Goal: Transaction & Acquisition: Purchase product/service

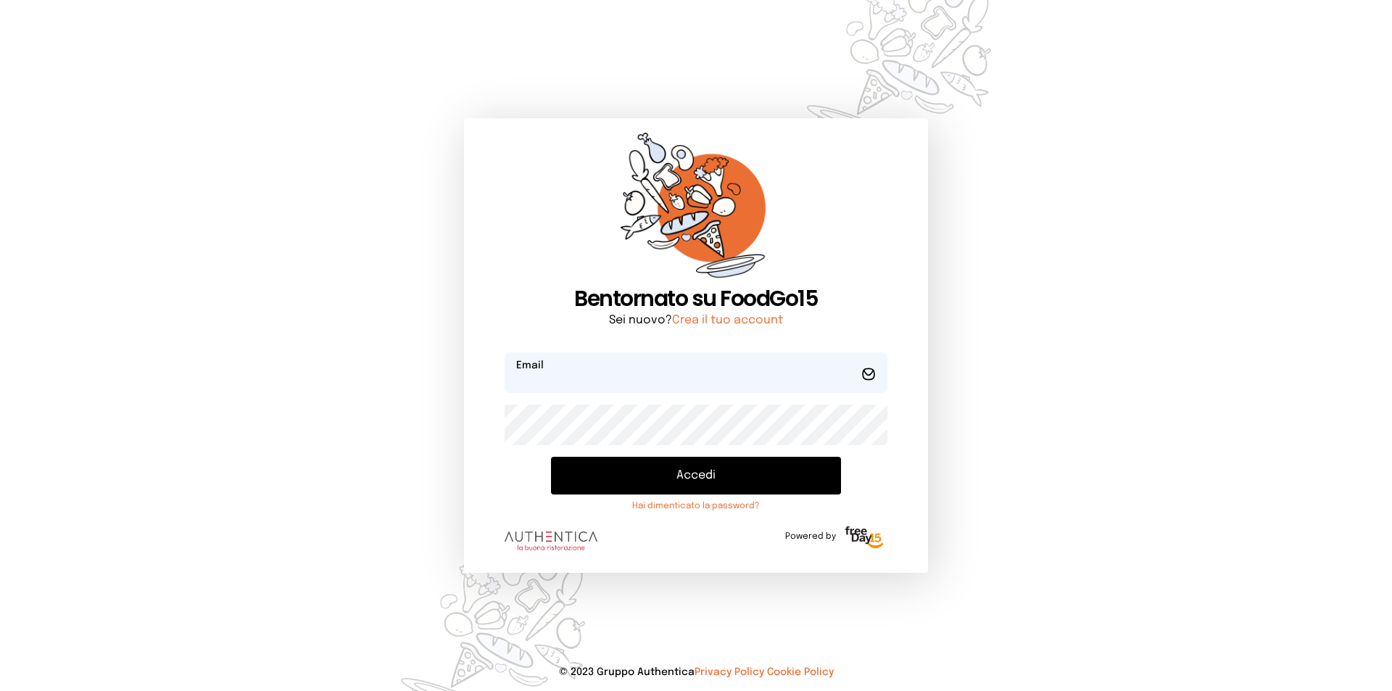
type input "**********"
click at [703, 475] on button "Accedi" at bounding box center [696, 476] width 290 height 38
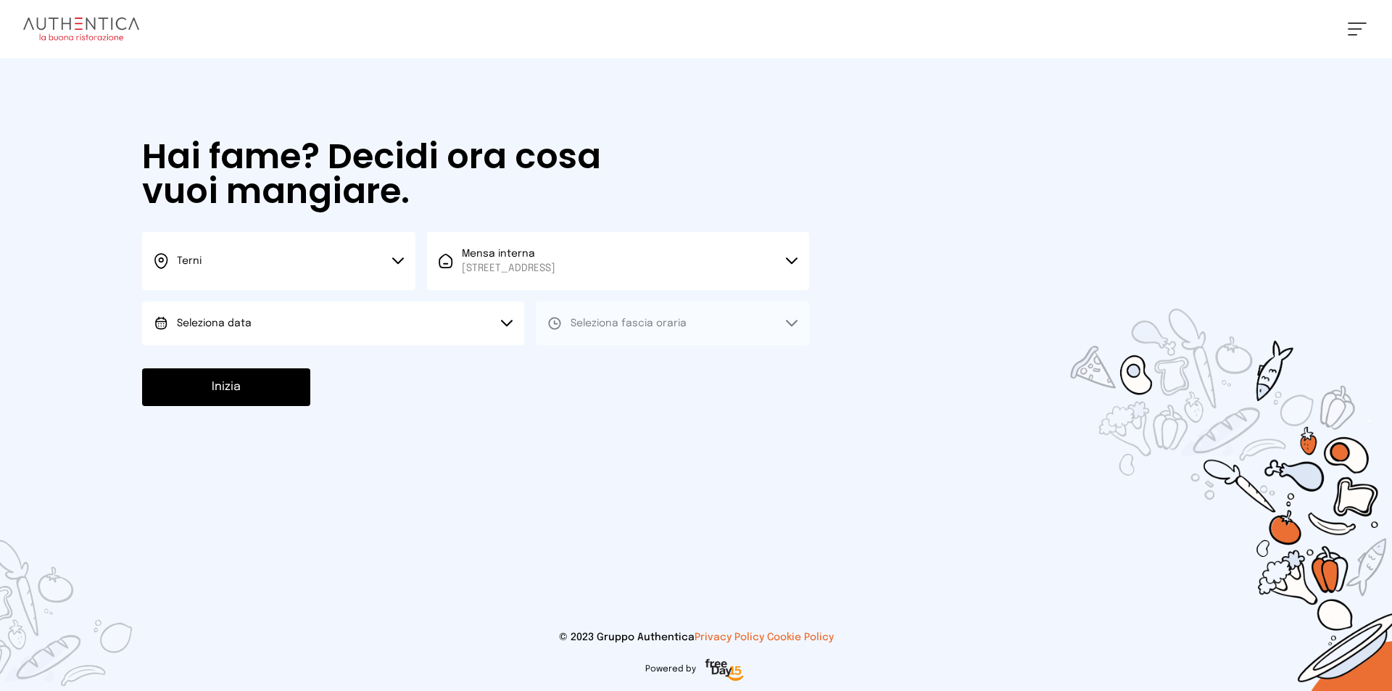
click at [348, 321] on button "Seleziona data" at bounding box center [333, 324] width 382 height 44
click at [294, 356] on li "[DATE], [DATE]" at bounding box center [333, 364] width 382 height 38
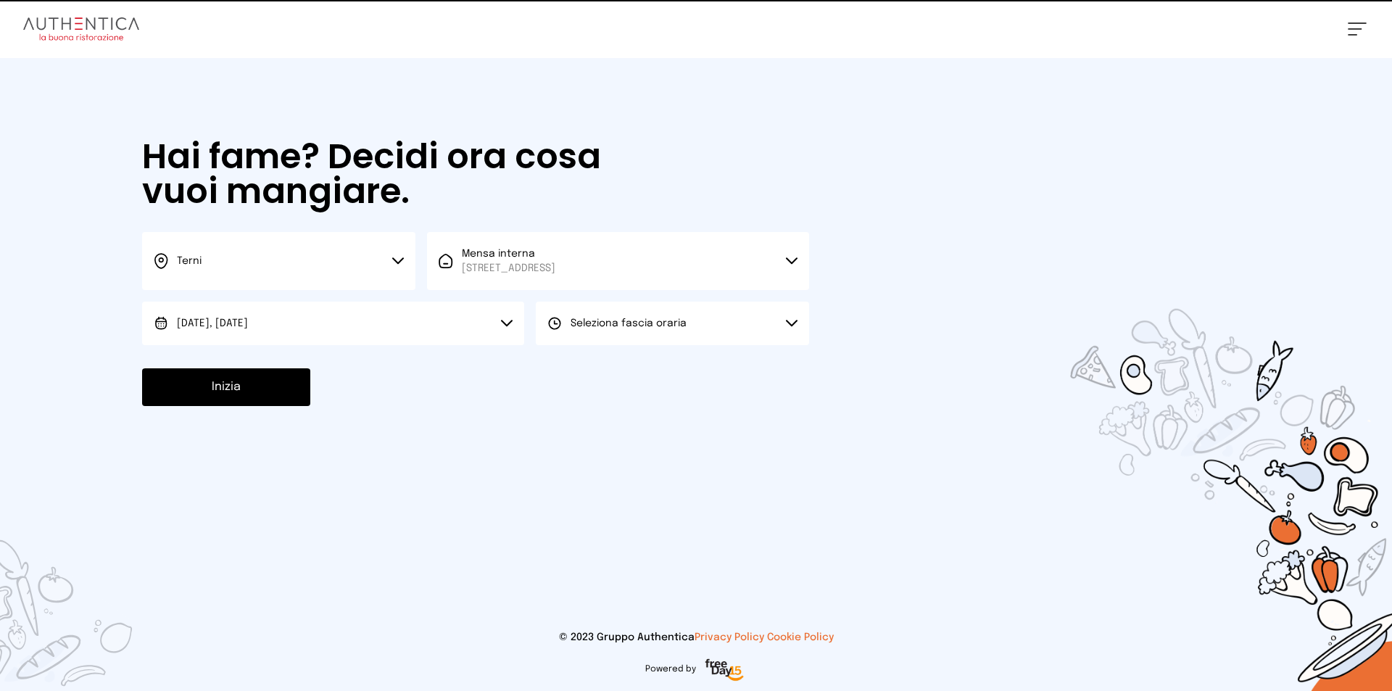
click at [739, 308] on button "Seleziona fascia oraria" at bounding box center [672, 324] width 273 height 44
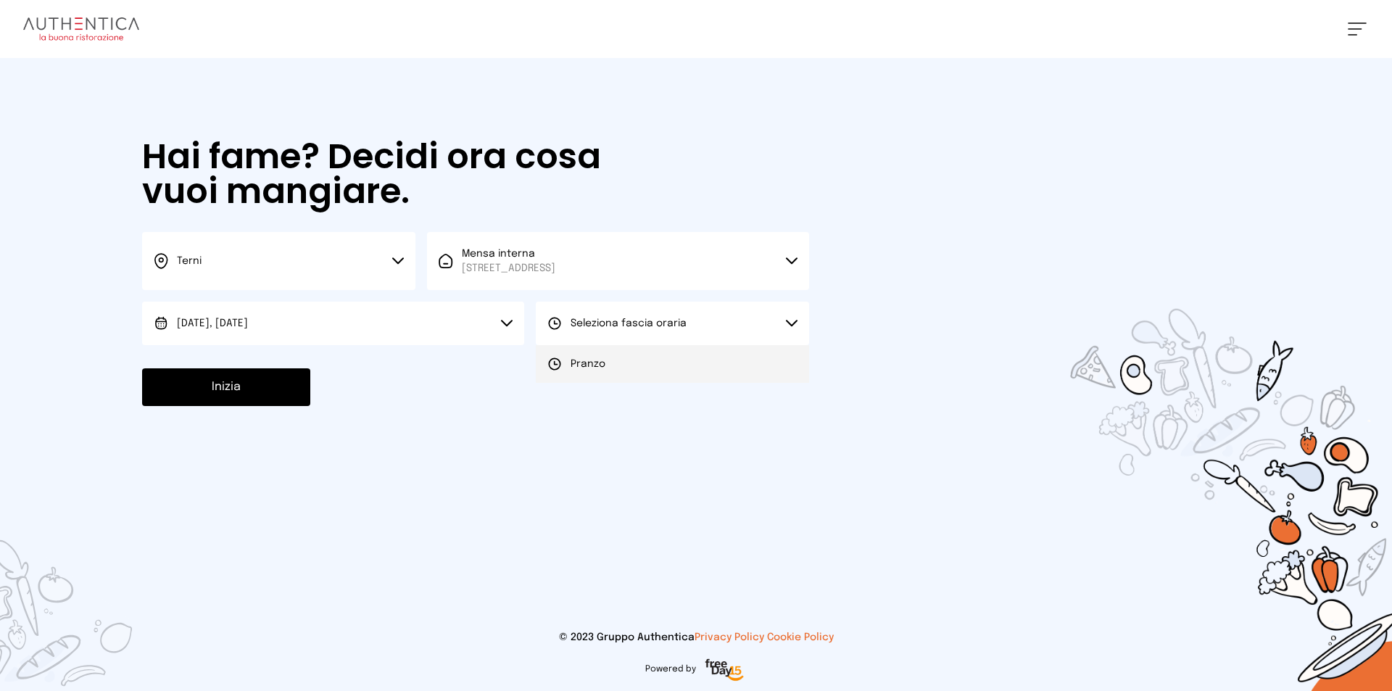
click at [615, 369] on li "Pranzo" at bounding box center [672, 364] width 273 height 38
click at [228, 389] on button "Inizia" at bounding box center [226, 387] width 168 height 38
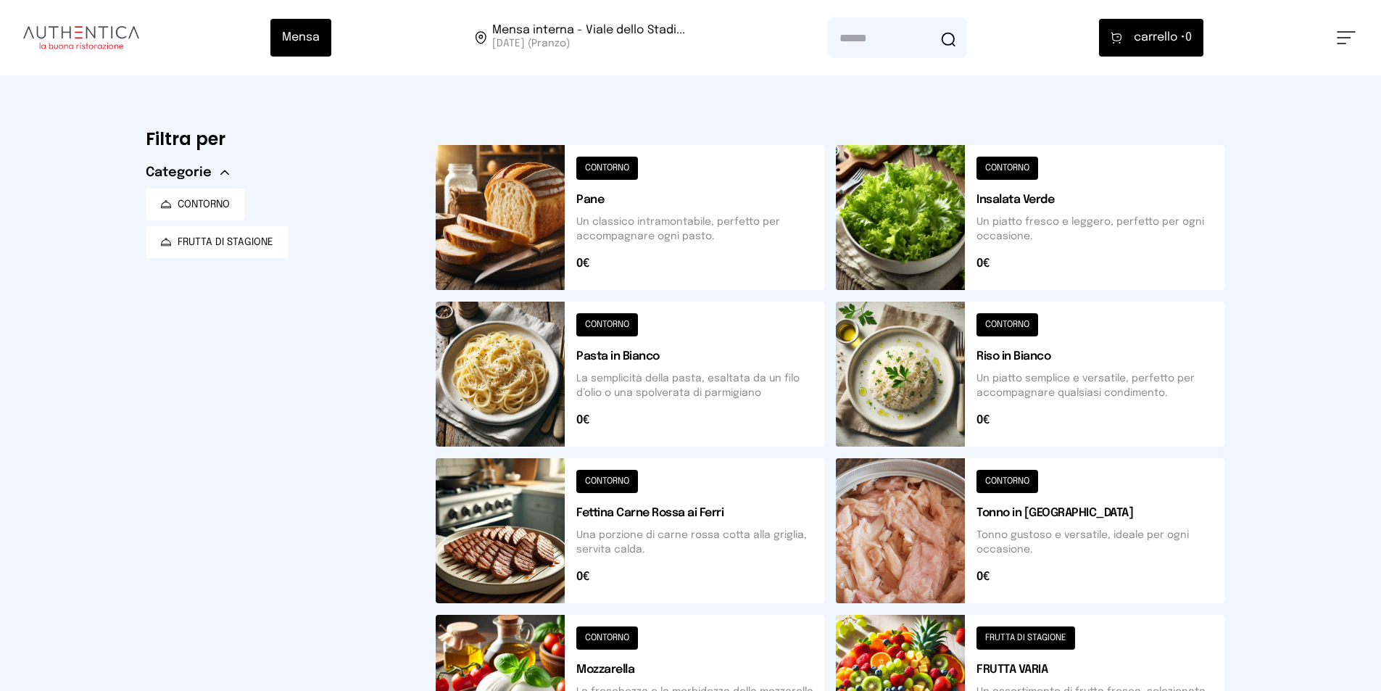
click at [1046, 226] on button at bounding box center [1030, 217] width 389 height 145
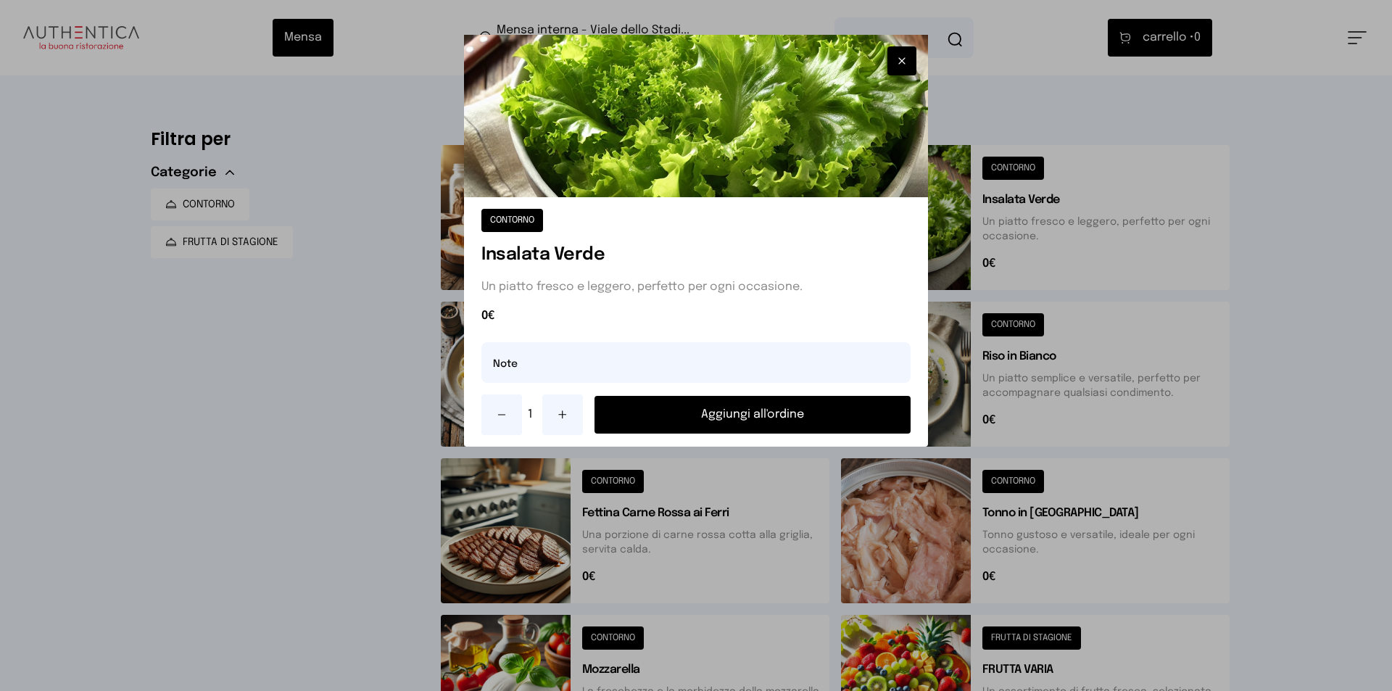
click at [721, 418] on button "Aggiungi all'ordine" at bounding box center [753, 415] width 316 height 38
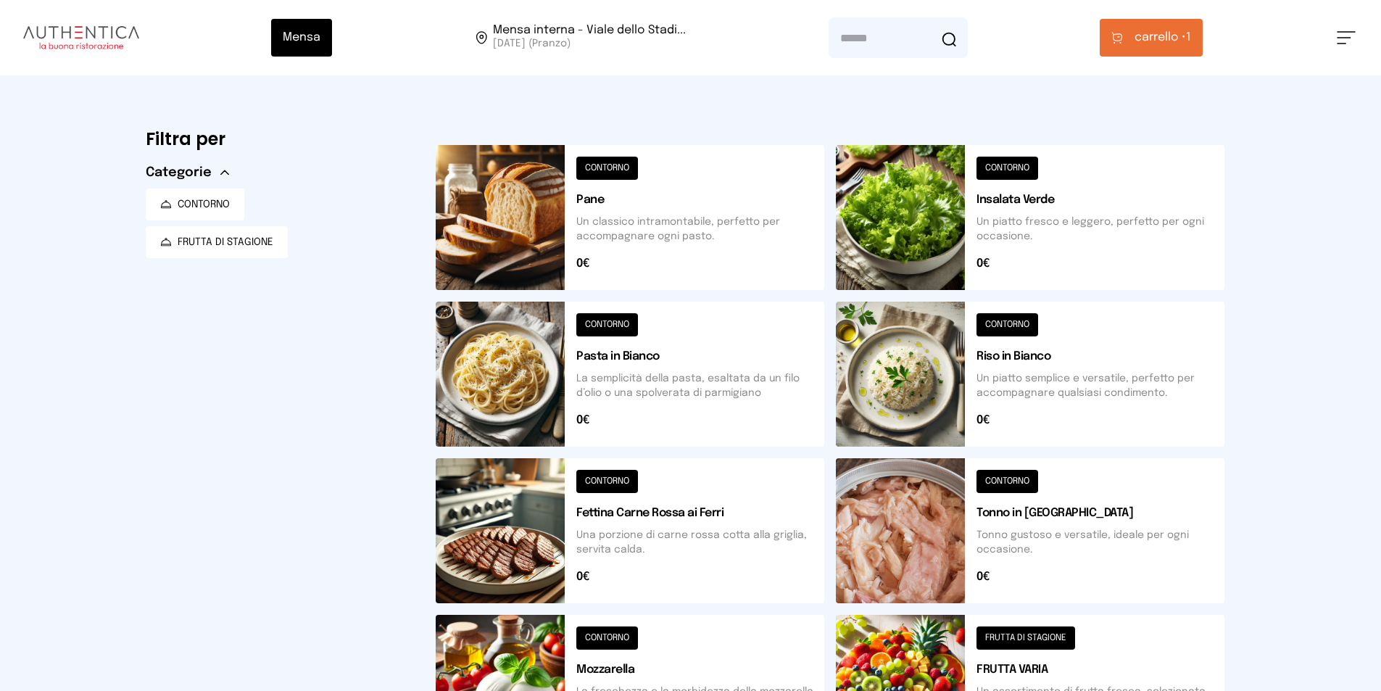
click at [1170, 38] on span "carrello •" at bounding box center [1160, 37] width 51 height 17
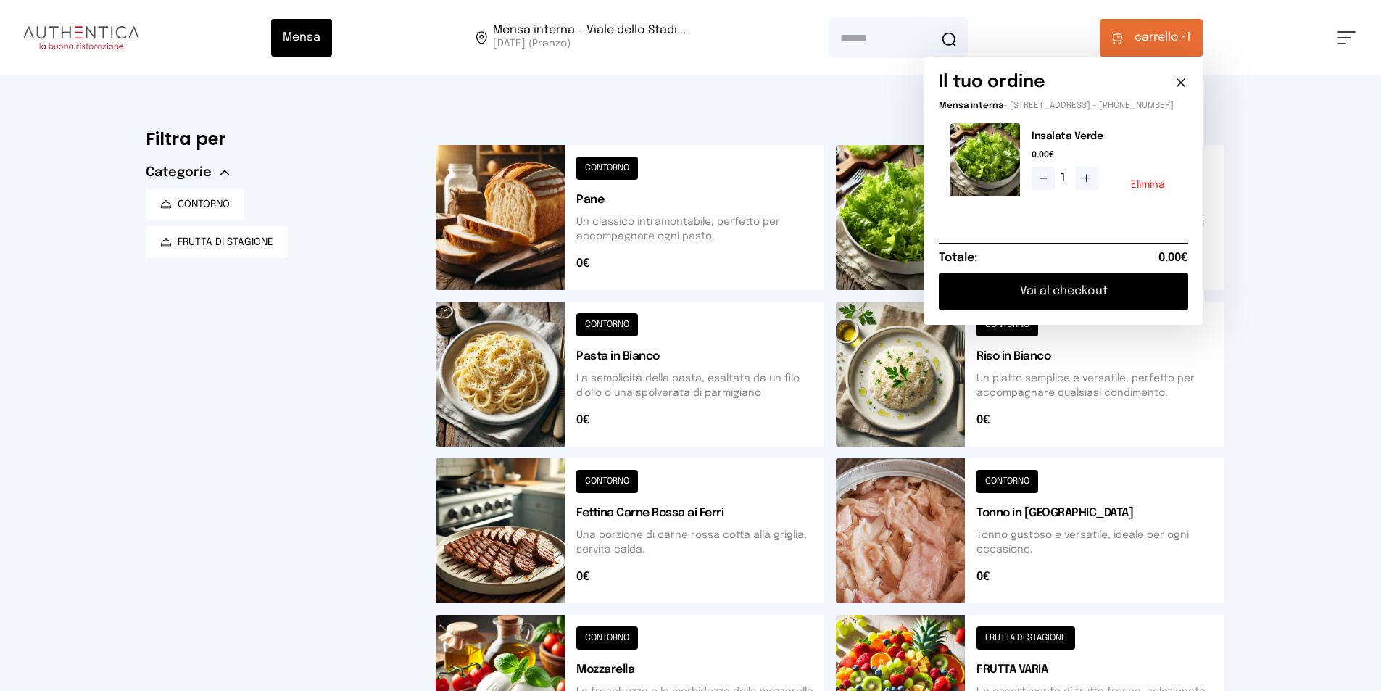
click at [1185, 83] on icon at bounding box center [1181, 82] width 7 height 7
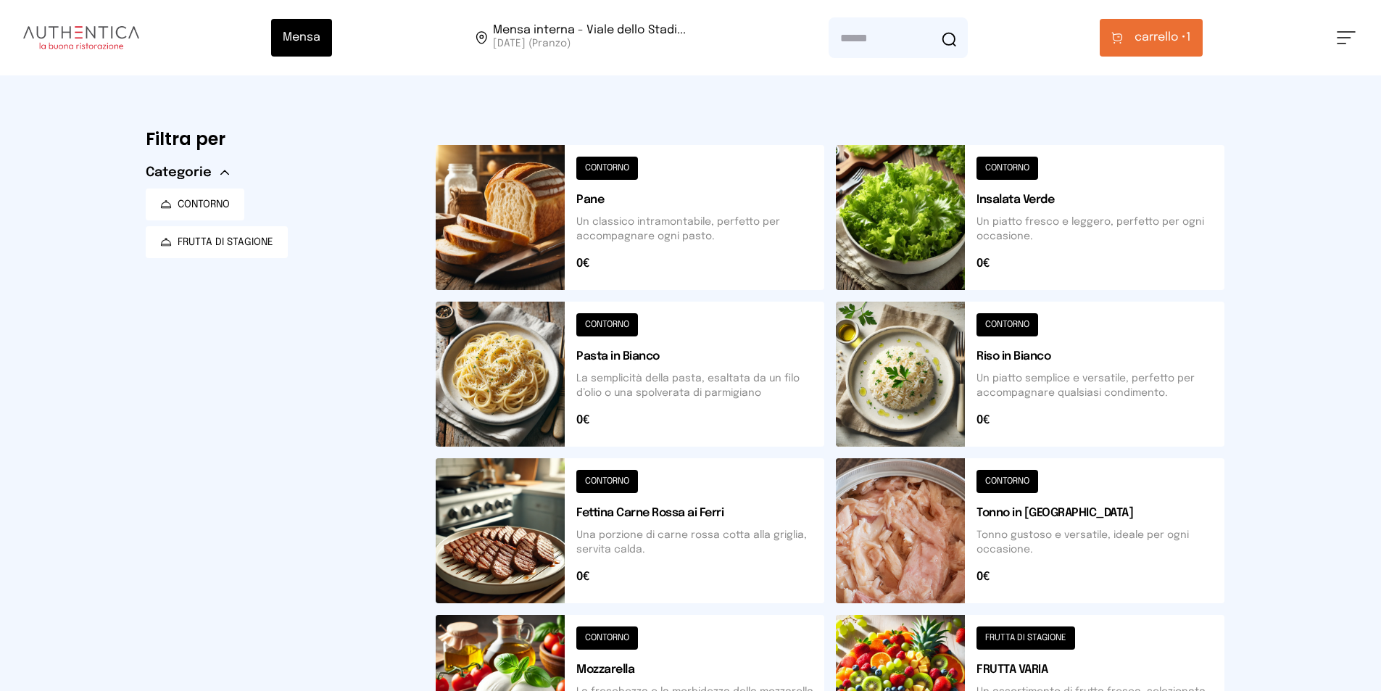
click at [1332, 133] on div "Mensa Mensa interna - Viale dello Stadi... 19/09/2025 (Pranzo) carrello • 1 Cri…" at bounding box center [690, 522] width 1381 height 1044
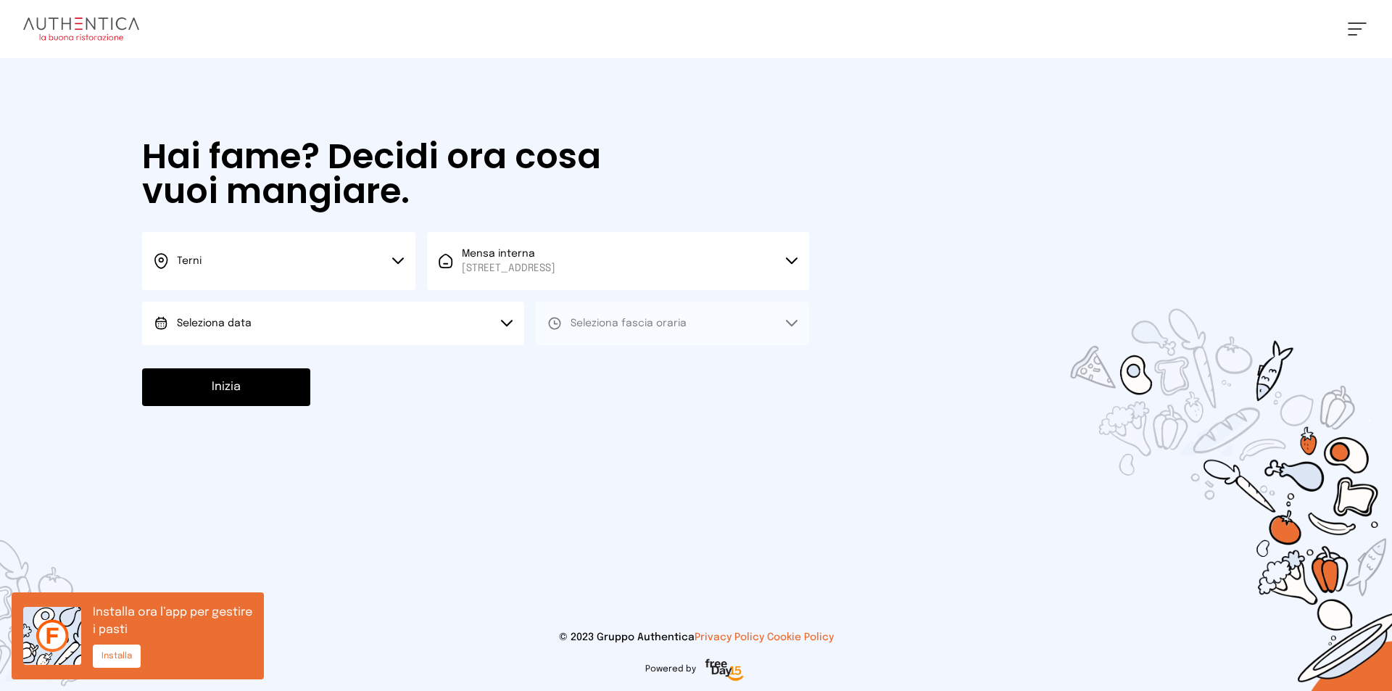
click at [328, 318] on button "Seleziona data" at bounding box center [333, 324] width 382 height 44
click at [266, 361] on li "[DATE], [DATE]" at bounding box center [333, 364] width 382 height 38
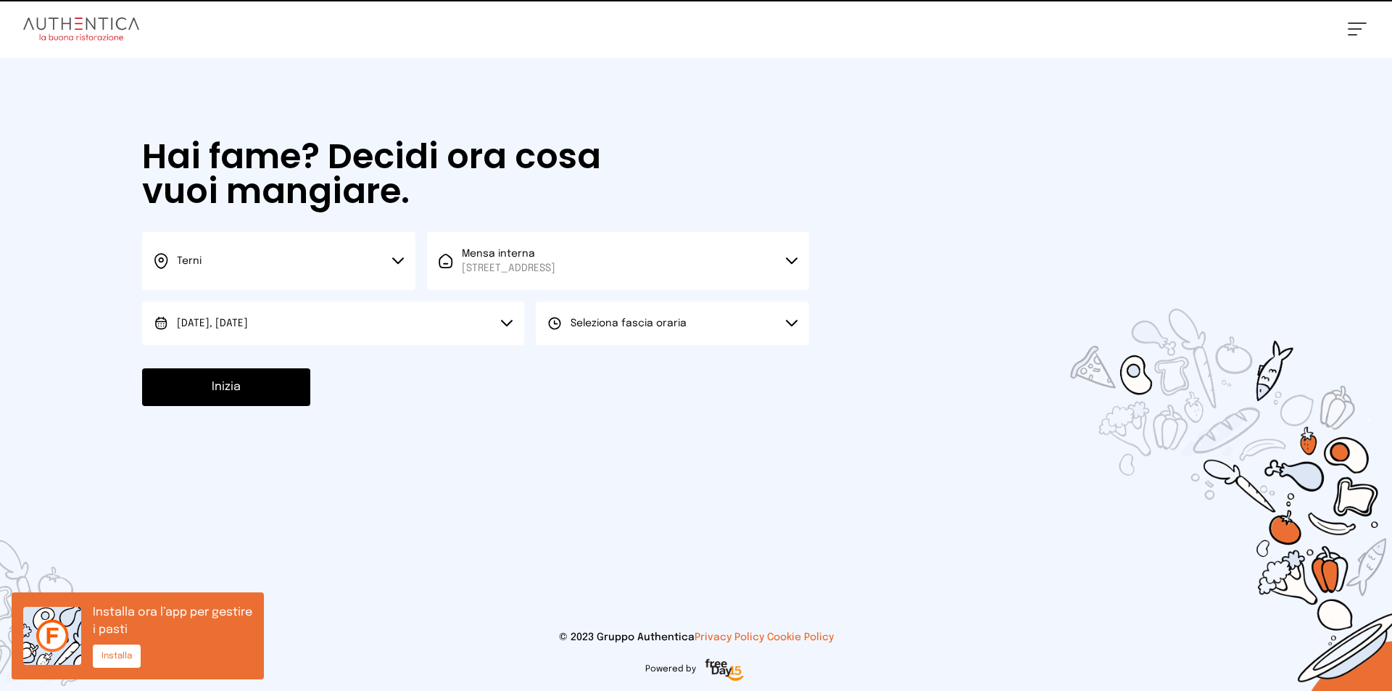
click at [679, 319] on span "Seleziona fascia oraria" at bounding box center [629, 323] width 116 height 10
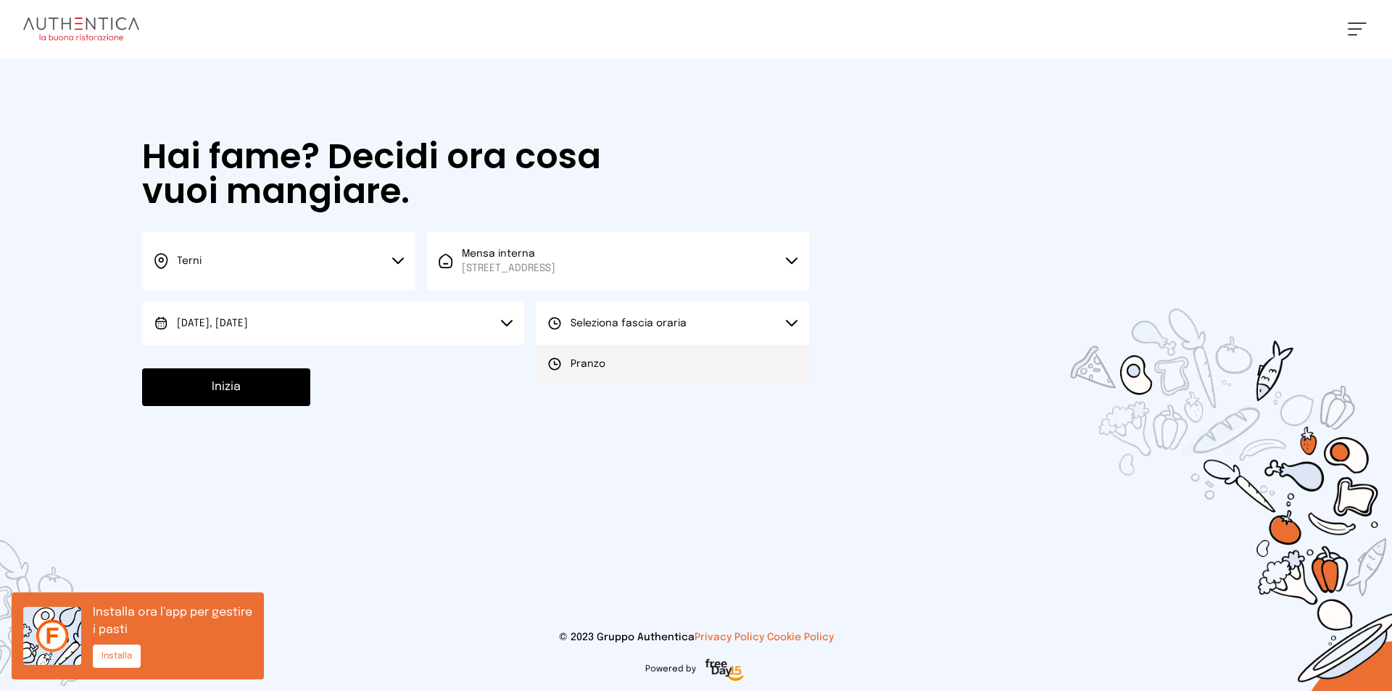
click at [625, 366] on li "Pranzo" at bounding box center [672, 364] width 273 height 38
click at [198, 379] on button "Inizia" at bounding box center [226, 387] width 168 height 38
click at [269, 323] on button "Seleziona data" at bounding box center [333, 324] width 382 height 44
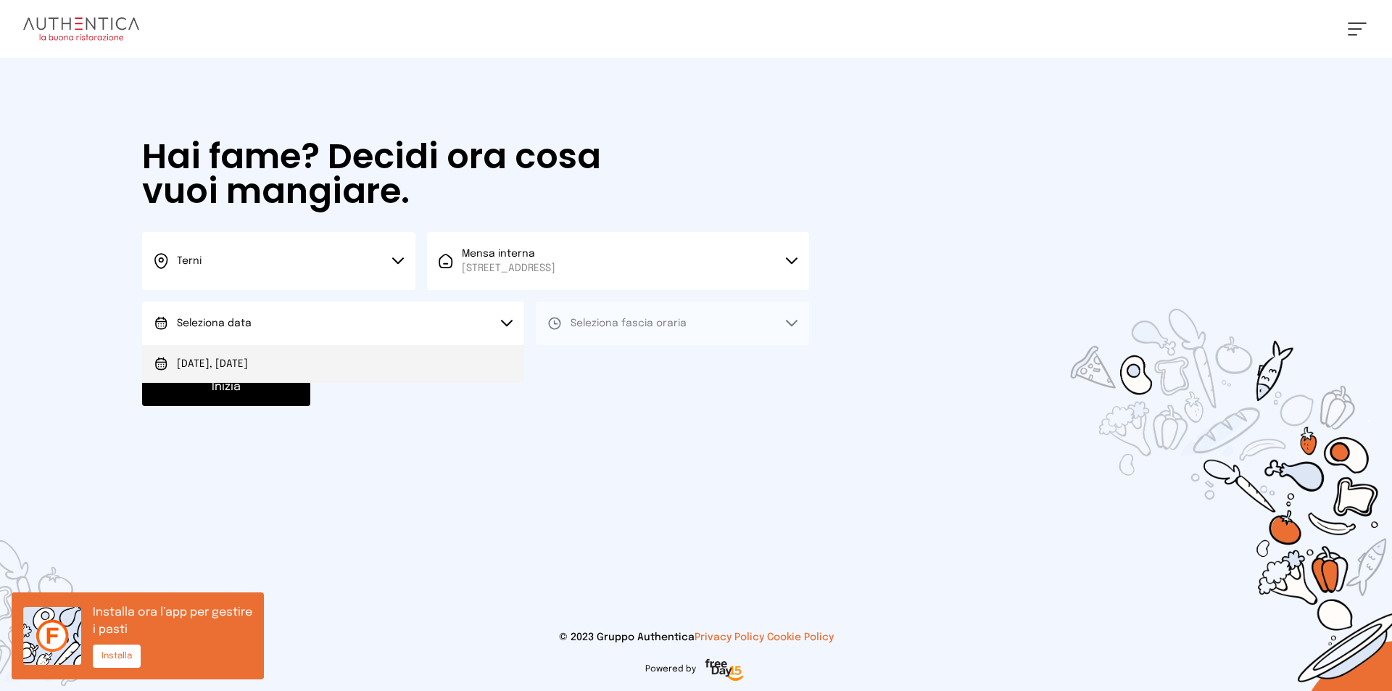
click at [278, 366] on li "[DATE], [DATE]" at bounding box center [333, 364] width 382 height 38
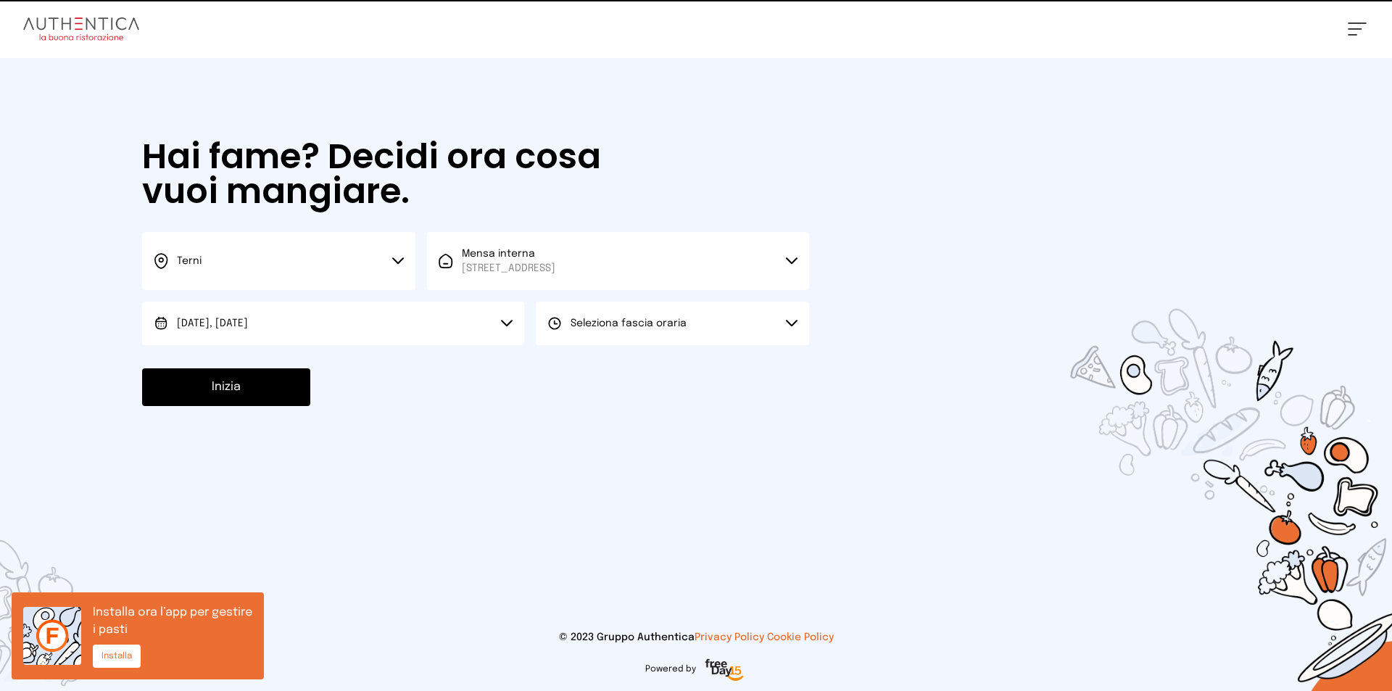
click at [661, 315] on button "Seleziona fascia oraria" at bounding box center [672, 324] width 273 height 44
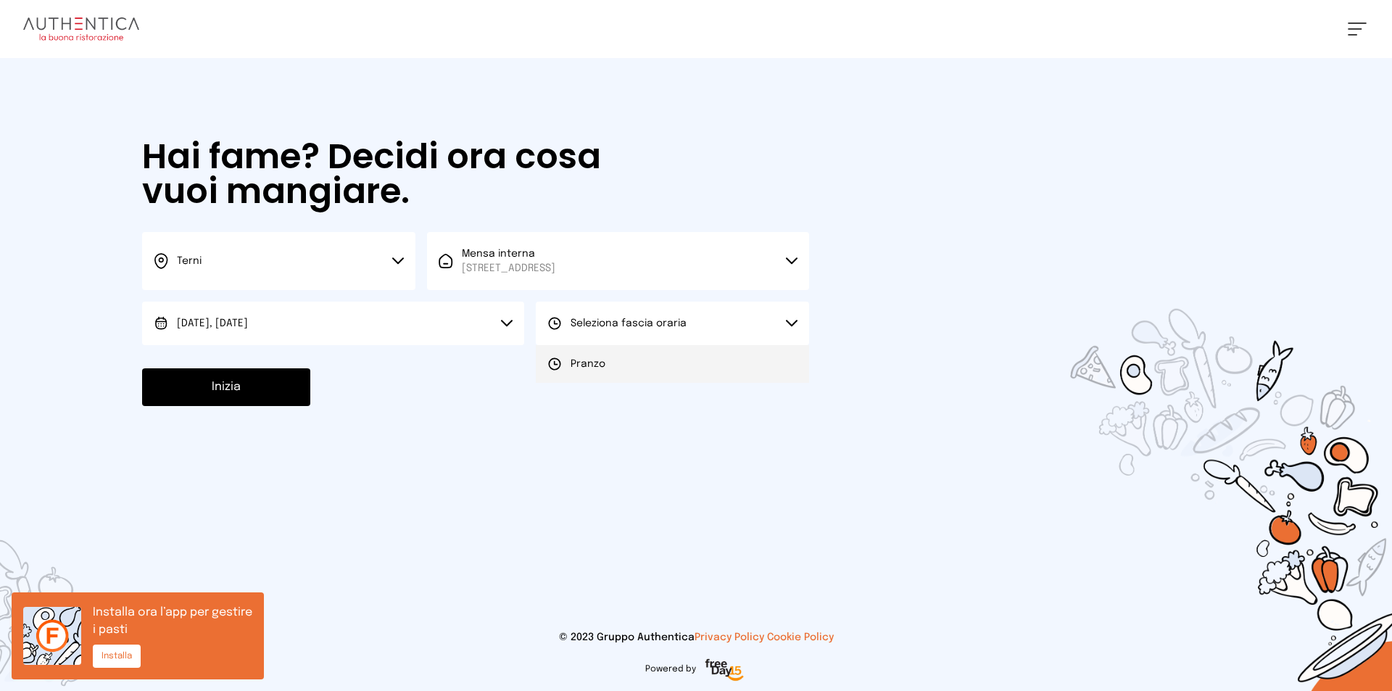
click at [638, 353] on li "Pranzo" at bounding box center [672, 364] width 273 height 38
click at [256, 387] on button "Inizia" at bounding box center [226, 387] width 168 height 38
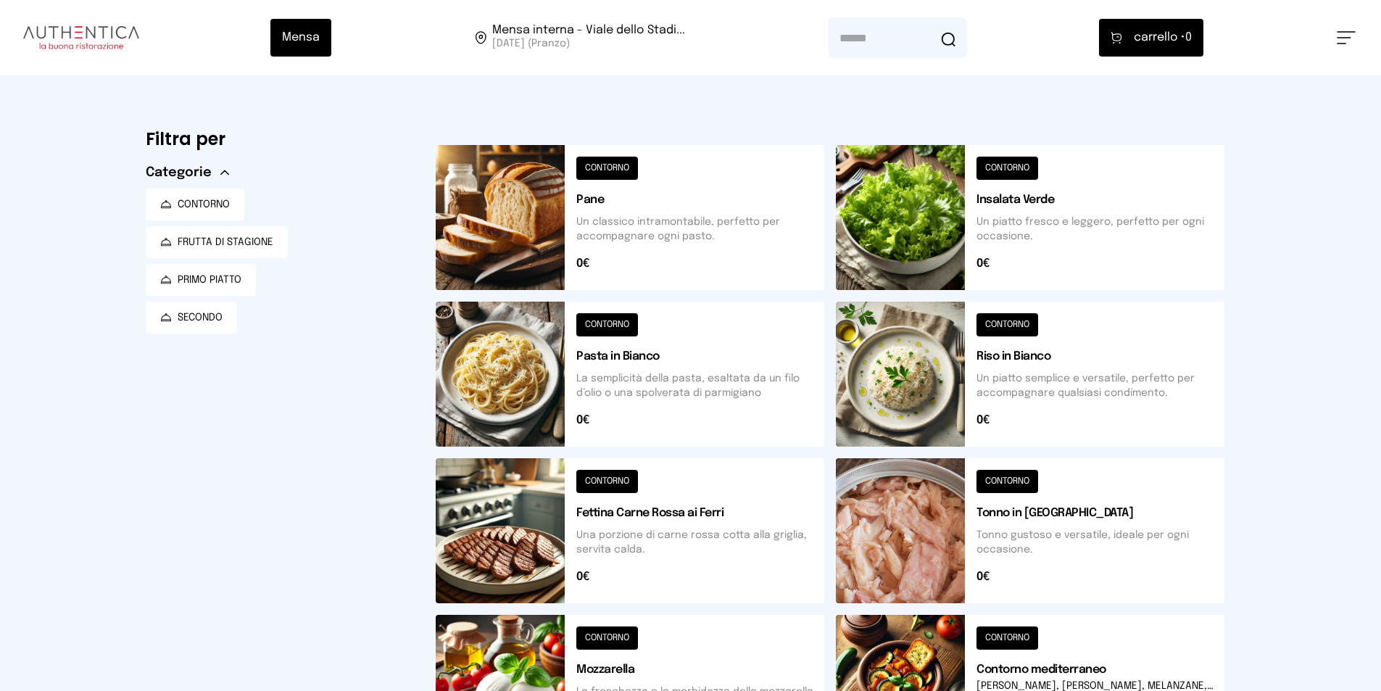
click at [1048, 222] on button at bounding box center [1030, 217] width 389 height 145
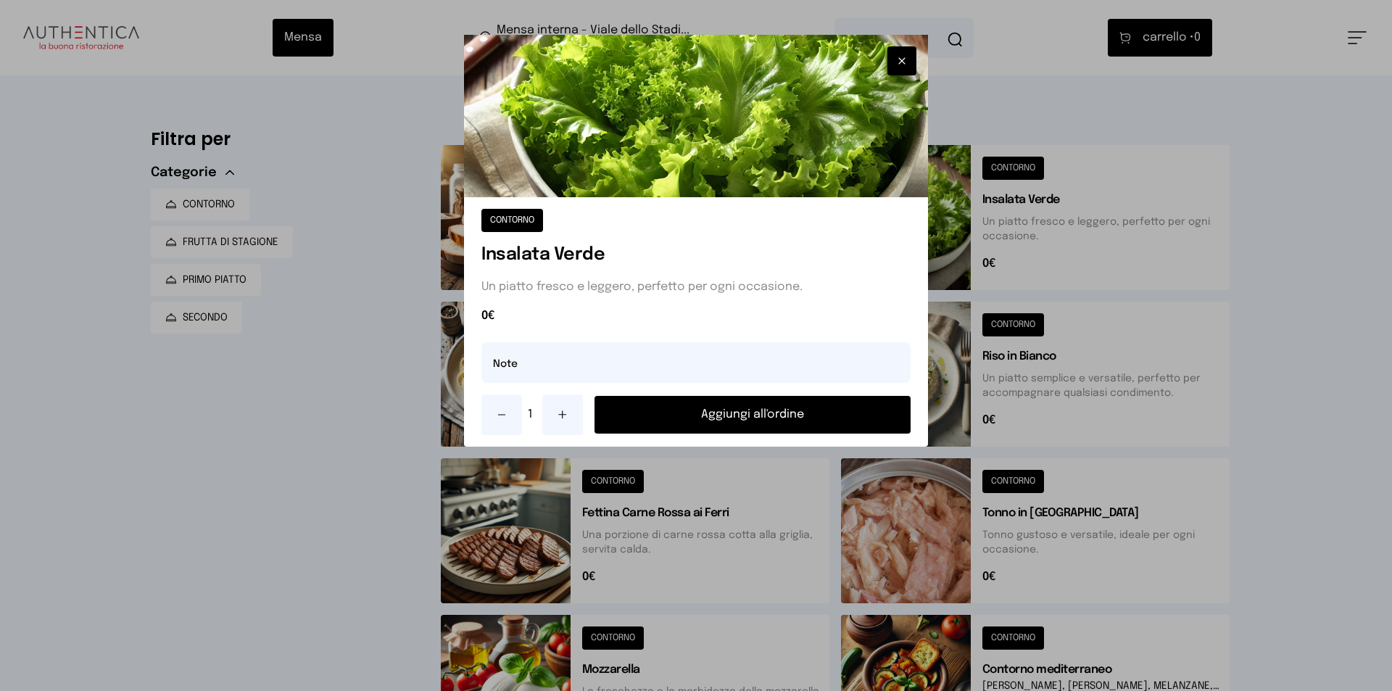
click at [713, 413] on button "Aggiungi all'ordine" at bounding box center [753, 415] width 316 height 38
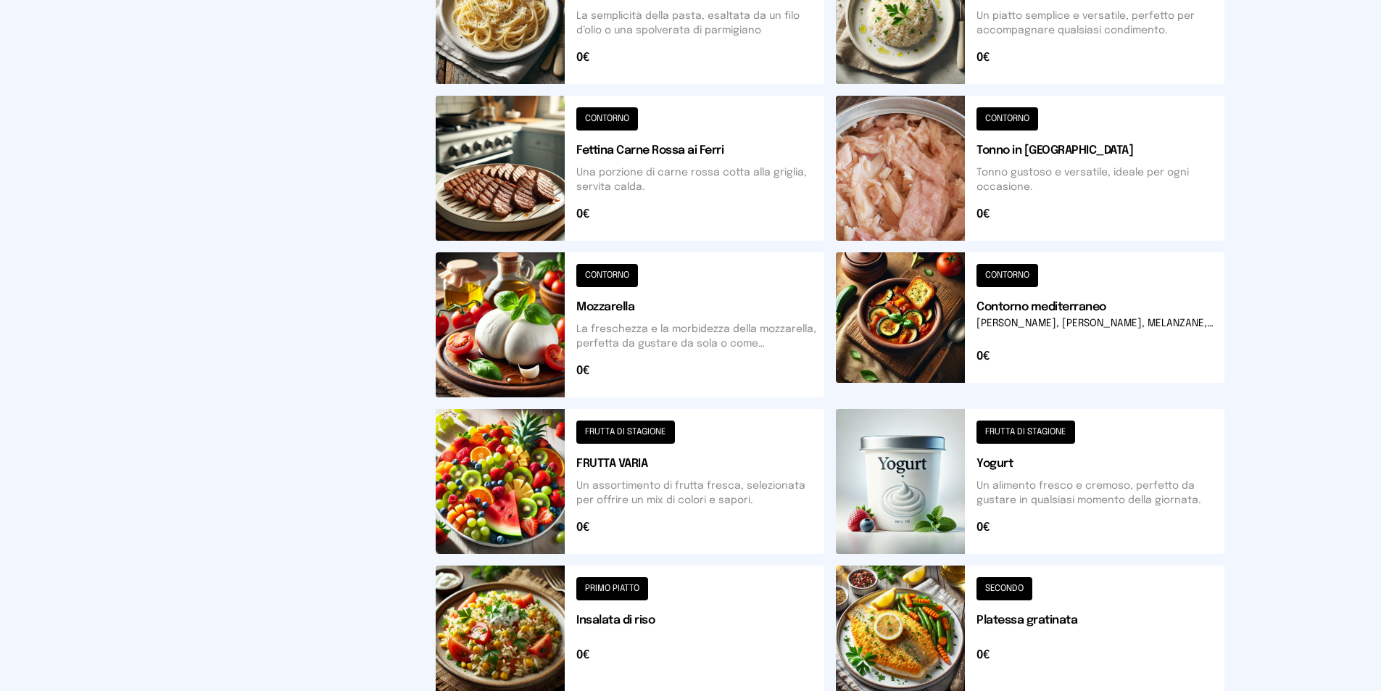
scroll to position [494, 0]
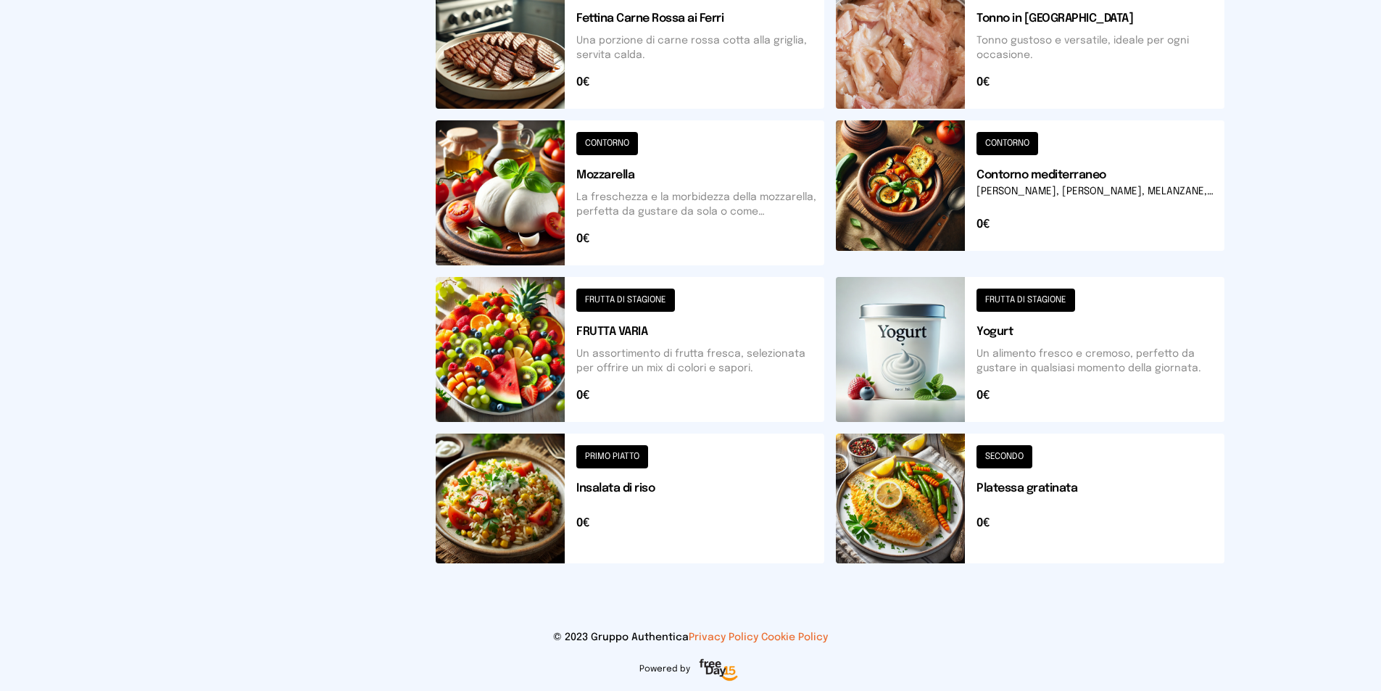
click at [582, 500] on button at bounding box center [630, 499] width 389 height 130
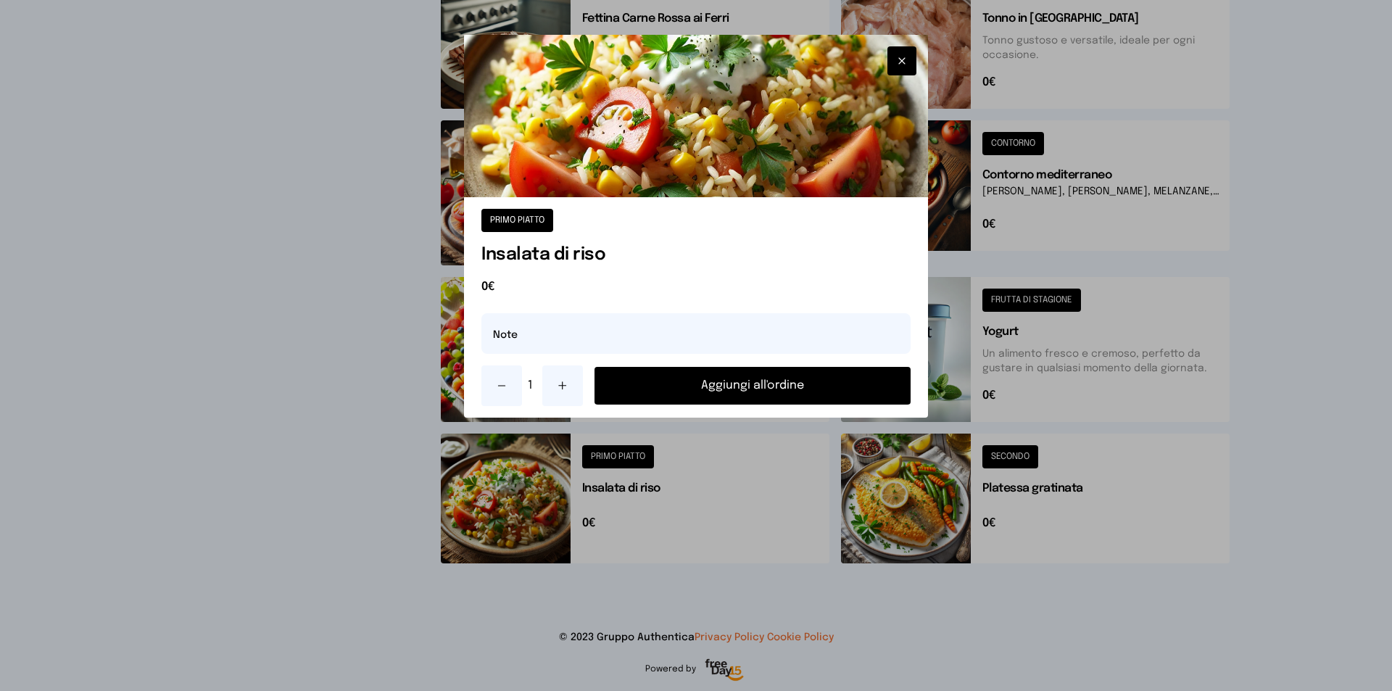
click at [766, 392] on button "Aggiungi all'ordine" at bounding box center [753, 386] width 316 height 38
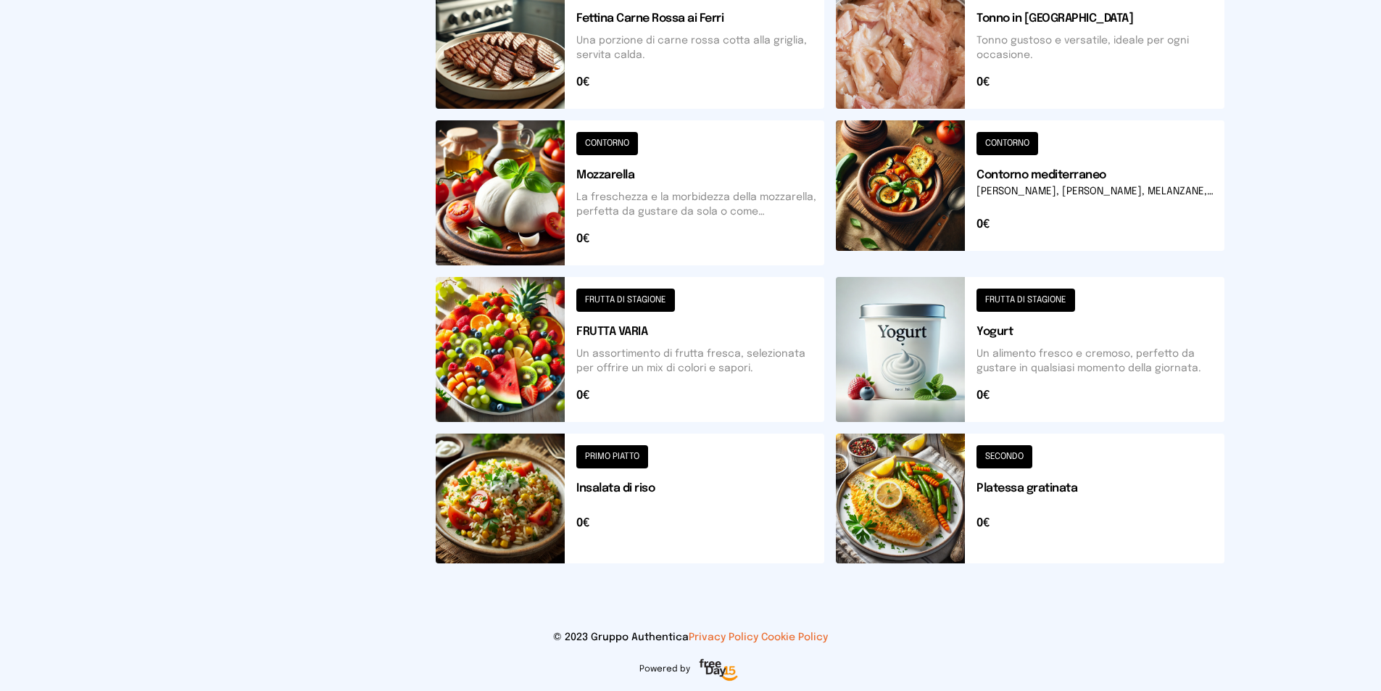
click at [1067, 526] on button at bounding box center [1030, 499] width 389 height 130
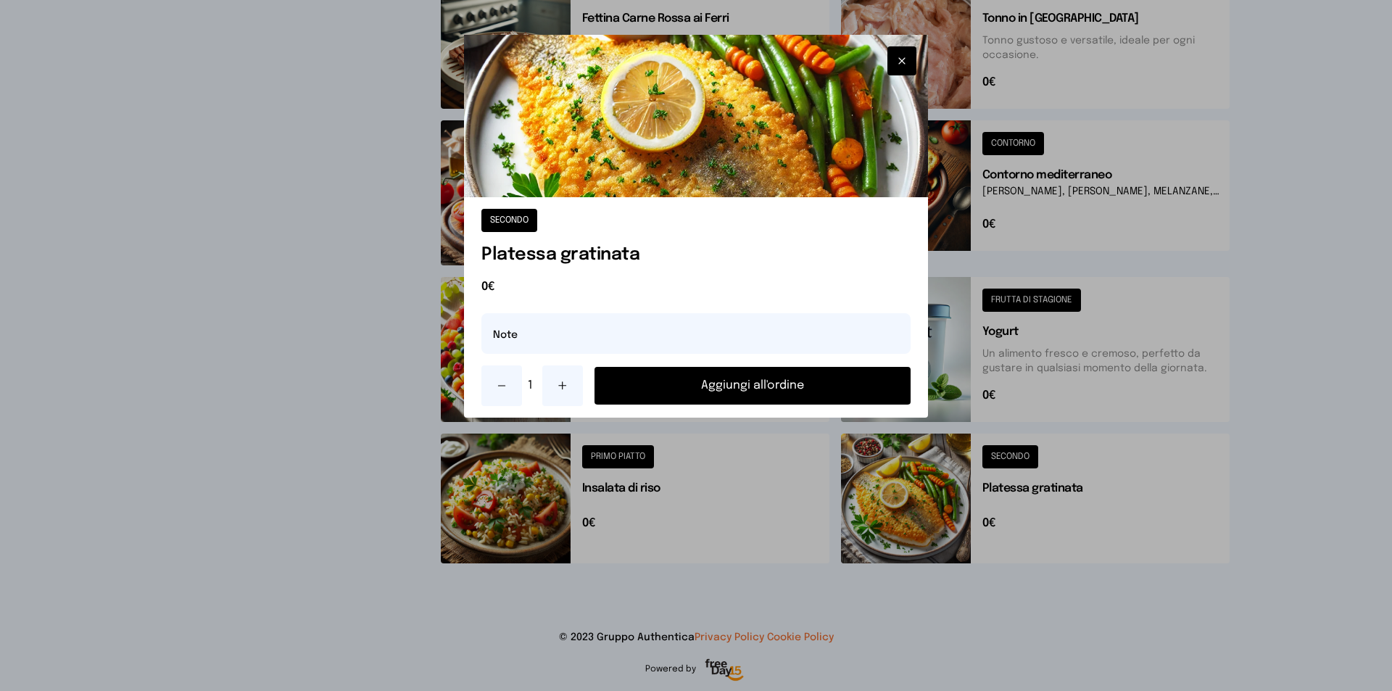
click at [734, 385] on button "Aggiungi all'ordine" at bounding box center [753, 386] width 316 height 38
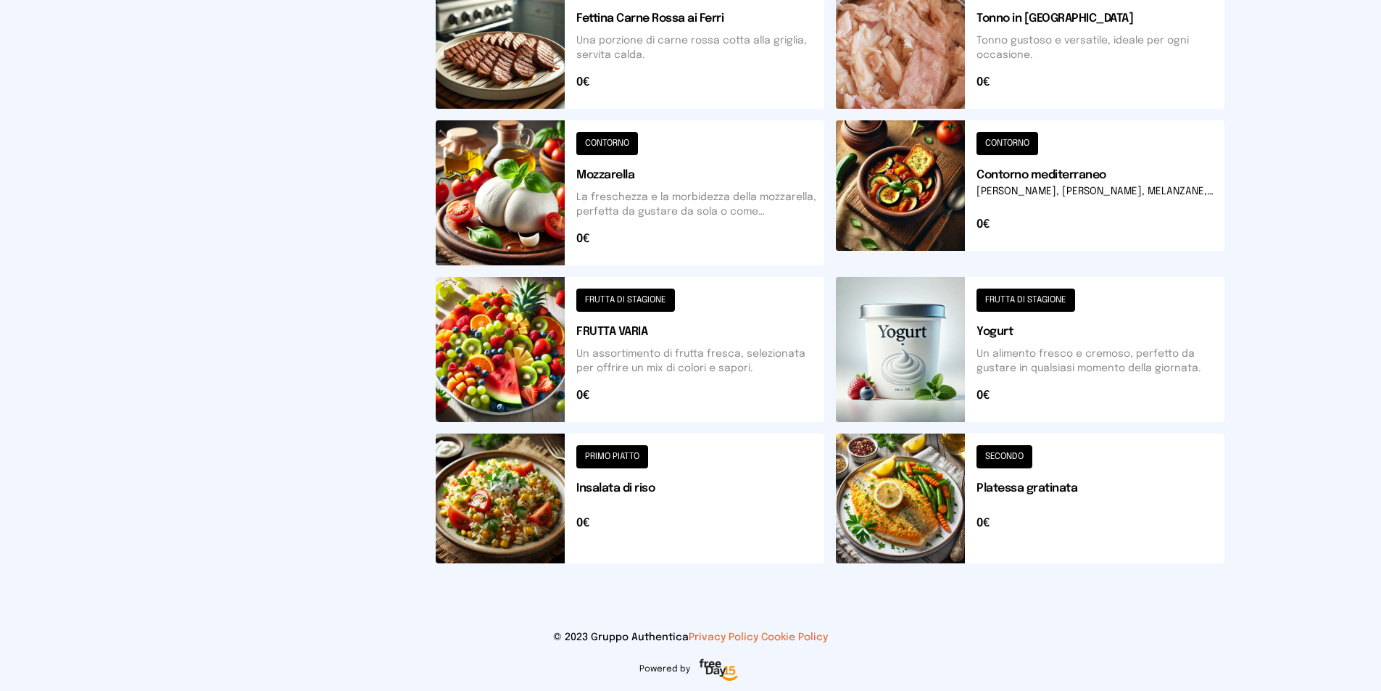
click at [686, 350] on button at bounding box center [630, 349] width 389 height 145
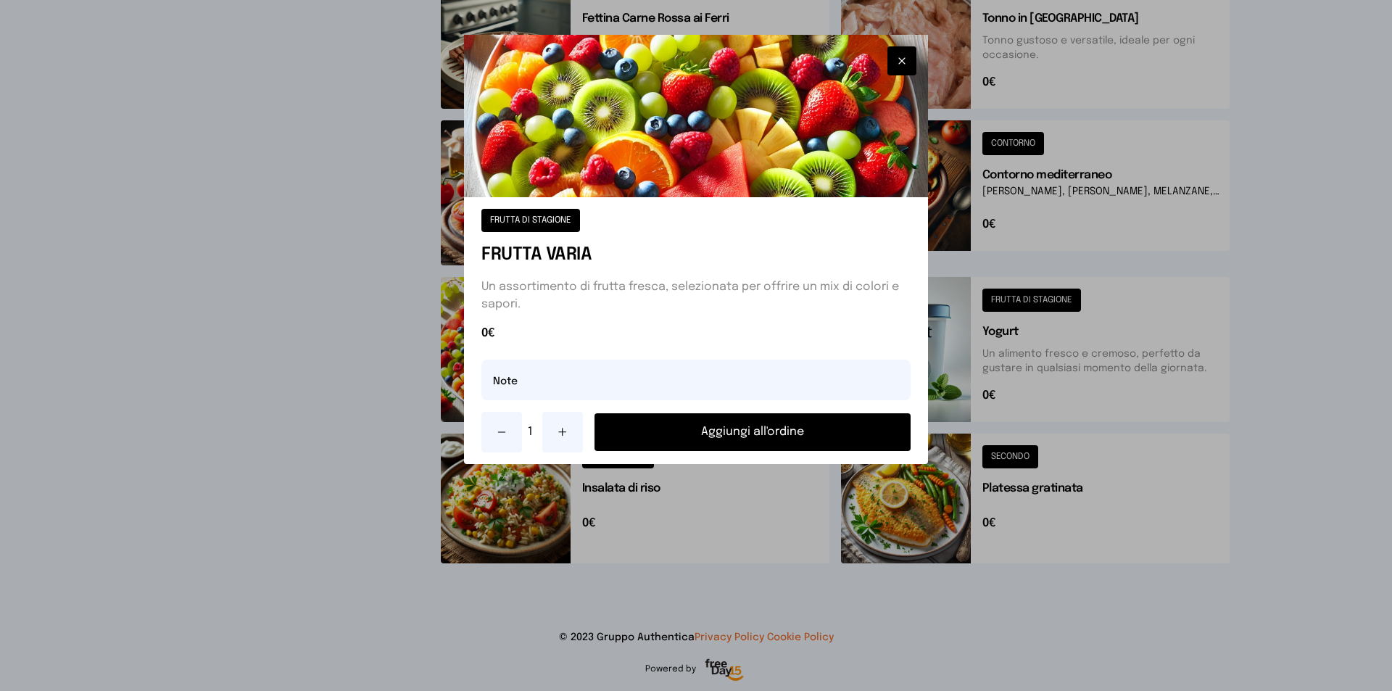
click at [777, 427] on button "Aggiungi all'ordine" at bounding box center [753, 432] width 316 height 38
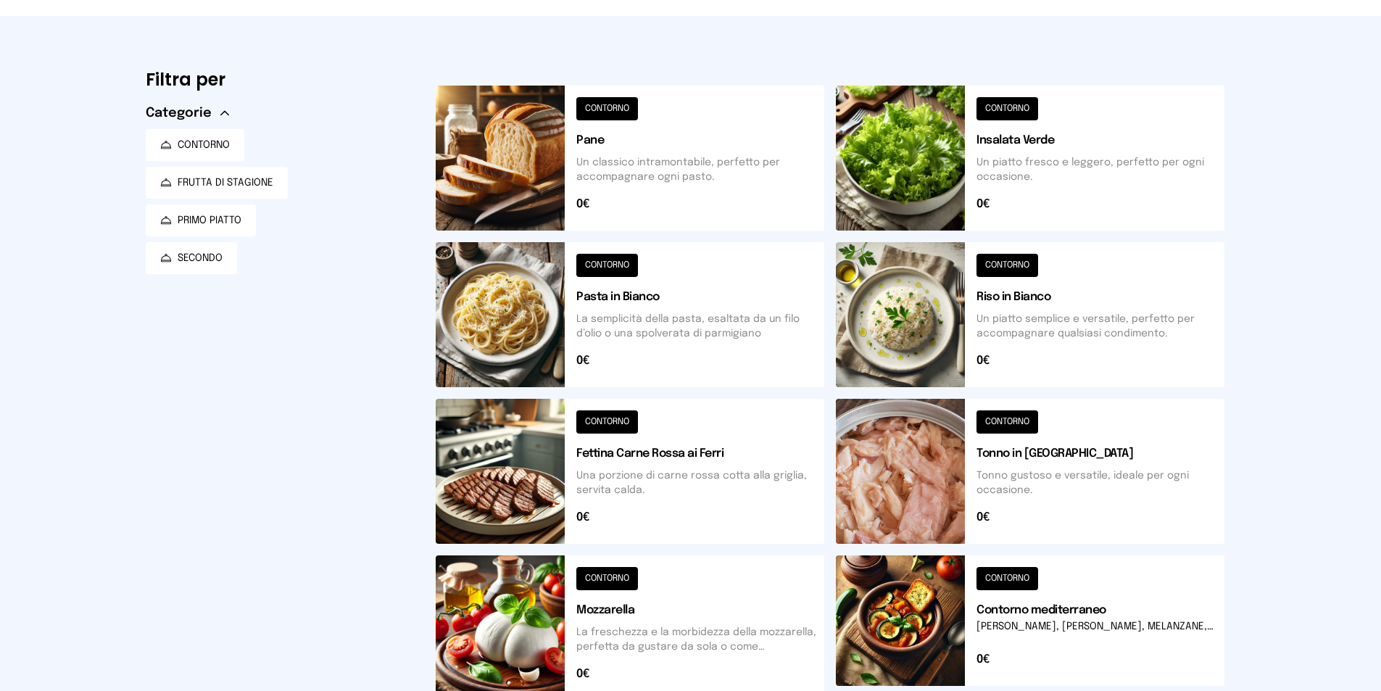
scroll to position [0, 0]
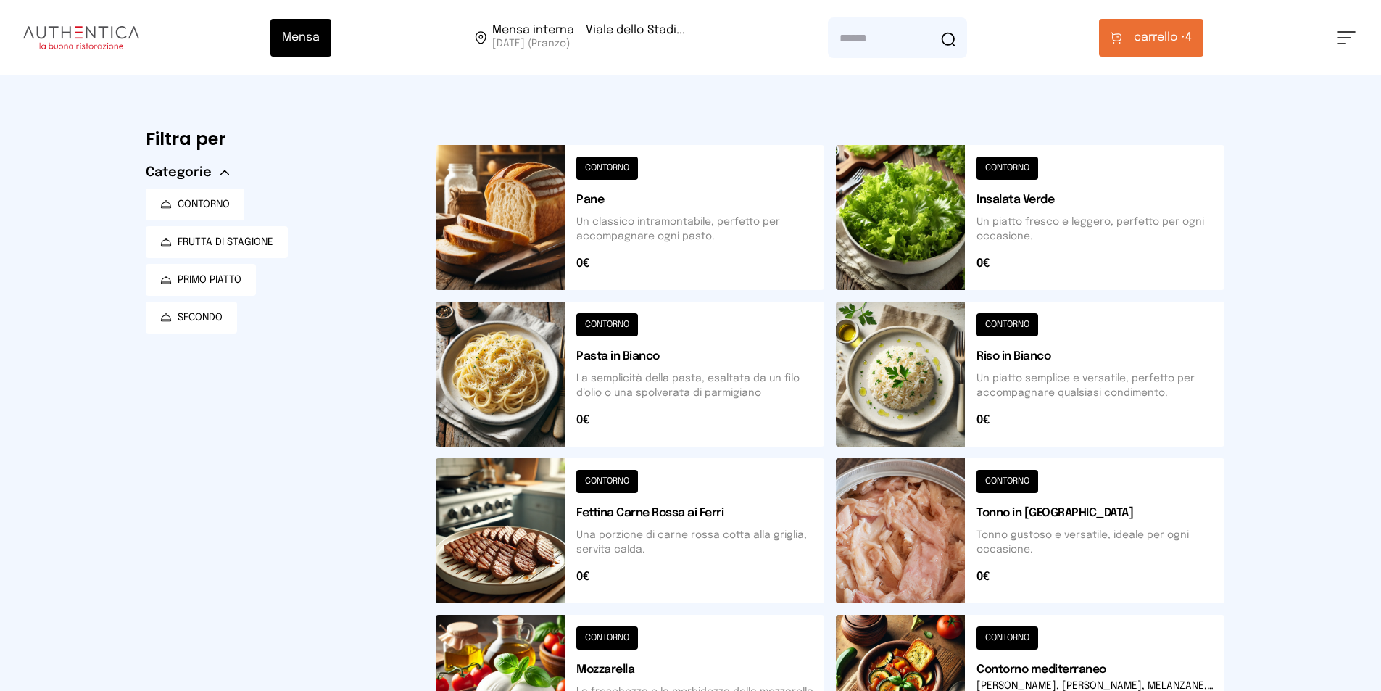
click at [1148, 30] on span "carrello •" at bounding box center [1159, 37] width 51 height 17
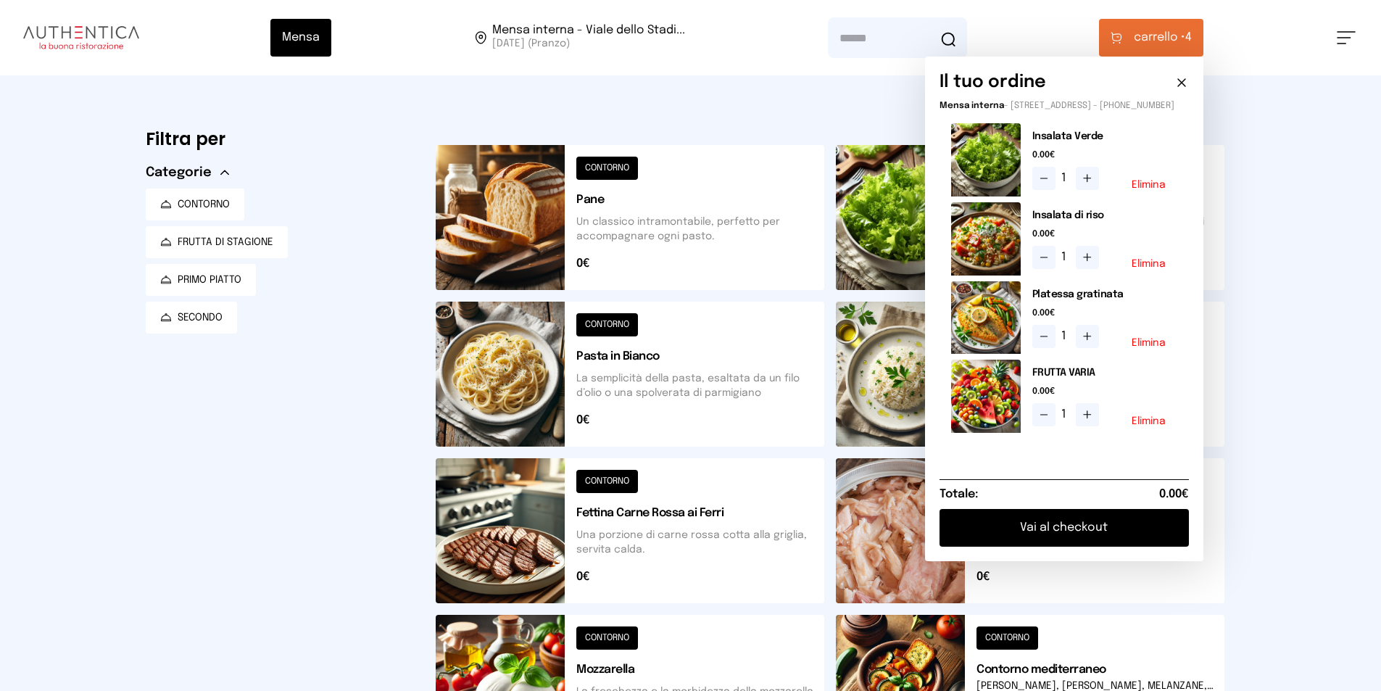
click at [1056, 534] on button "Vai al checkout" at bounding box center [1064, 528] width 249 height 38
